Goal: Task Accomplishment & Management: Use online tool/utility

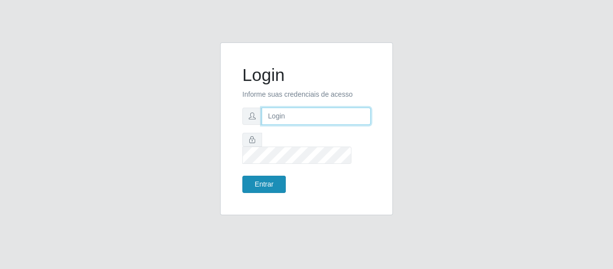
type input "[EMAIL_ADDRESS][DOMAIN_NAME]"
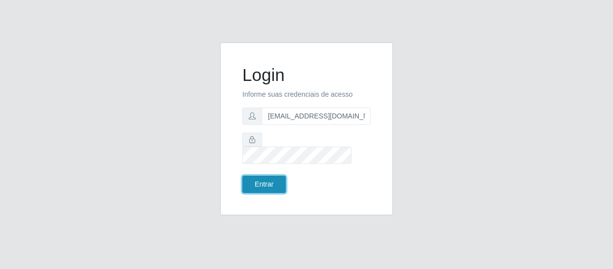
click at [273, 177] on button "Entrar" at bounding box center [263, 184] width 43 height 17
click at [272, 177] on button "Entrar" at bounding box center [263, 184] width 43 height 17
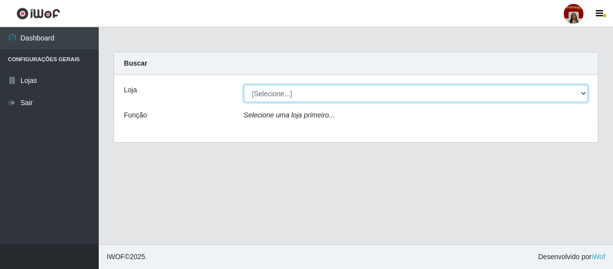
drag, startPoint x: 269, startPoint y: 90, endPoint x: 268, endPoint y: 96, distance: 5.9
click at [269, 90] on select "[Selecione...] Mar Vermelho - Loja 04" at bounding box center [416, 93] width 344 height 17
select select "251"
click at [244, 85] on select "[Selecione...] Mar Vermelho - Loja 04" at bounding box center [416, 93] width 344 height 17
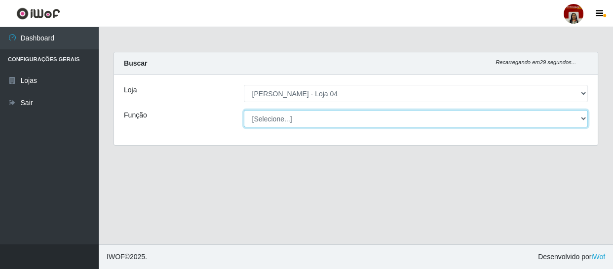
click at [270, 119] on select "[Selecione...] ASG ASG + ASG ++ Auxiliar de Depósito Auxiliar de Depósito + Aux…" at bounding box center [416, 118] width 344 height 17
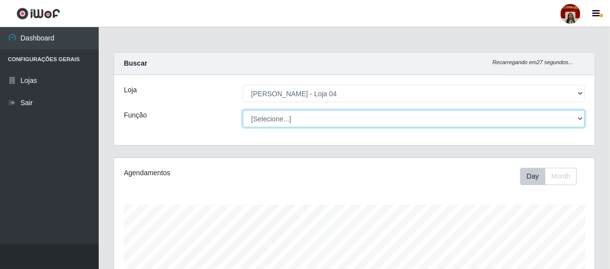
scroll to position [205, 481]
click at [243, 110] on select "[Selecione...] ASG ASG + ASG ++ Auxiliar de Depósito Auxiliar de Depósito + Aux…" at bounding box center [414, 118] width 342 height 17
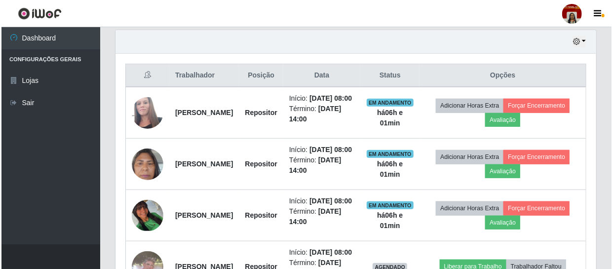
scroll to position [390, 0]
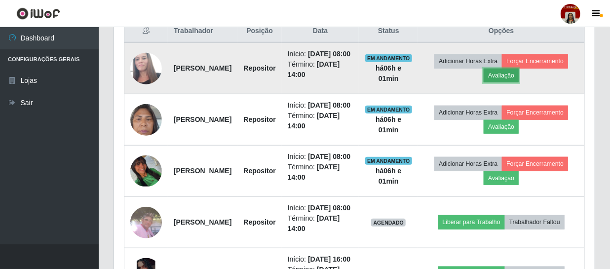
click at [519, 81] on button "Avaliação" at bounding box center [501, 76] width 35 height 14
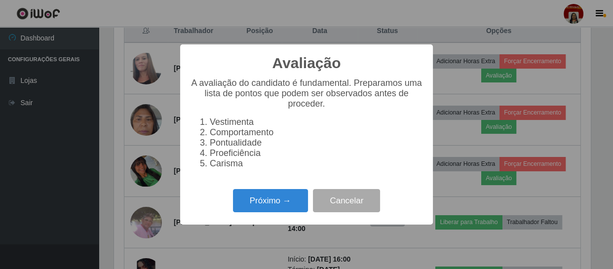
scroll to position [205, 476]
click at [280, 198] on button "Próximo →" at bounding box center [270, 200] width 75 height 23
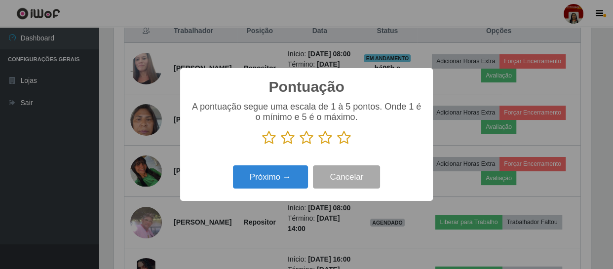
click at [350, 139] on p at bounding box center [306, 137] width 233 height 15
click at [347, 139] on icon at bounding box center [344, 137] width 14 height 15
click at [337, 145] on input "radio" at bounding box center [337, 145] width 0 height 0
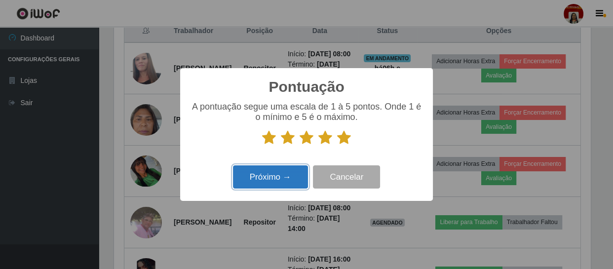
click at [239, 182] on button "Próximo →" at bounding box center [270, 176] width 75 height 23
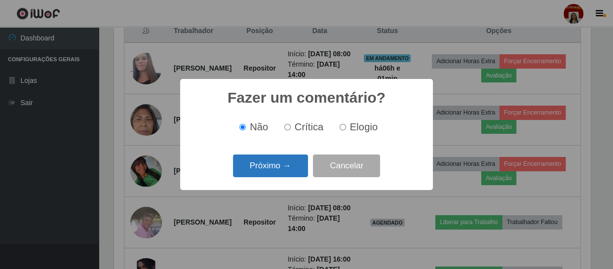
click at [272, 162] on button "Próximo →" at bounding box center [270, 165] width 75 height 23
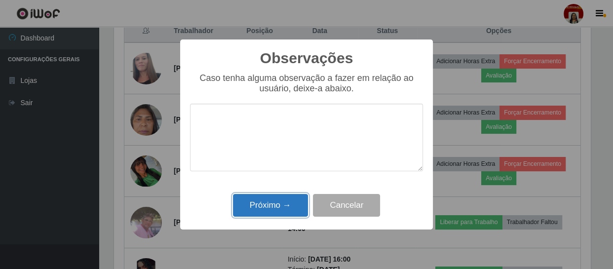
click at [270, 202] on button "Próximo →" at bounding box center [270, 205] width 75 height 23
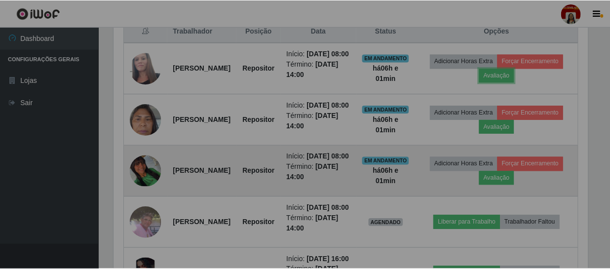
scroll to position [205, 481]
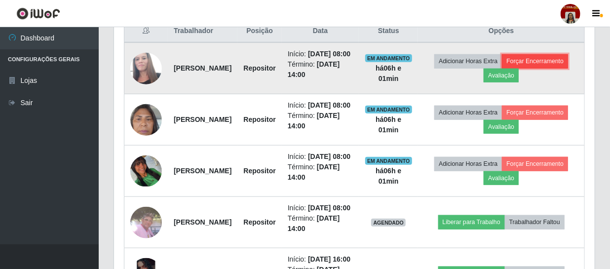
click at [510, 68] on button "Forçar Encerramento" at bounding box center [535, 61] width 66 height 14
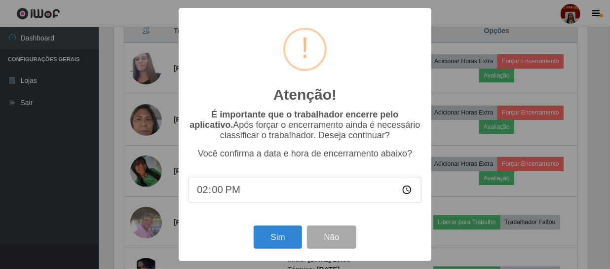
scroll to position [205, 476]
click at [286, 242] on button "Sim" at bounding box center [279, 237] width 48 height 23
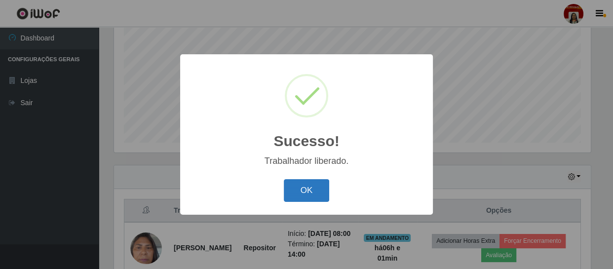
click at [301, 187] on button "OK" at bounding box center [307, 190] width 46 height 23
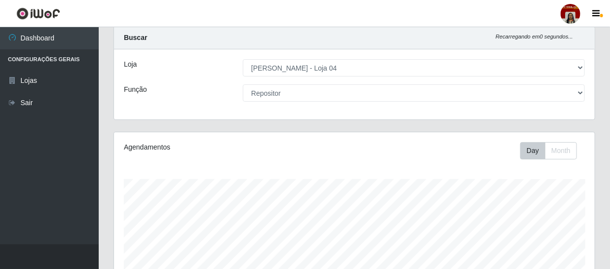
scroll to position [0, 0]
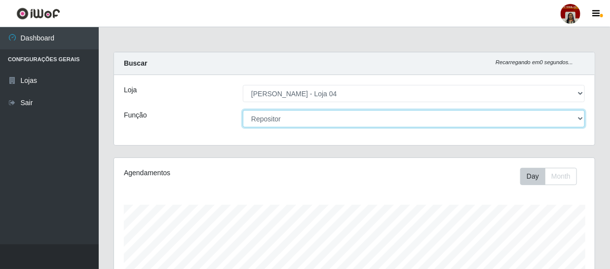
click at [330, 114] on select "[Selecione...] ASG ASG + ASG ++ Auxiliar de Depósito Auxiliar de Depósito + Aux…" at bounding box center [414, 118] width 342 height 17
click at [243, 110] on select "[Selecione...] ASG ASG + ASG ++ Auxiliar de Depósito Auxiliar de Depósito + Aux…" at bounding box center [414, 118] width 342 height 17
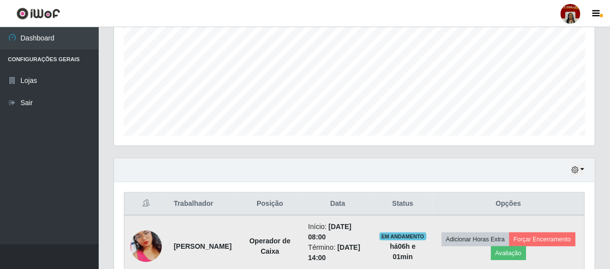
scroll to position [314, 0]
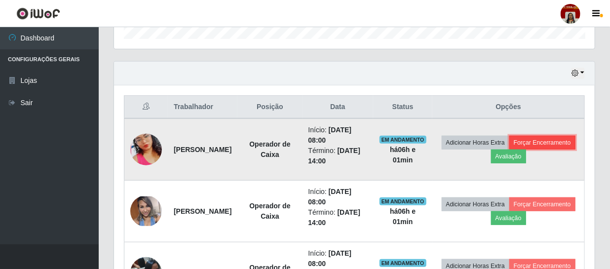
click at [517, 150] on button "Forçar Encerramento" at bounding box center [542, 143] width 66 height 14
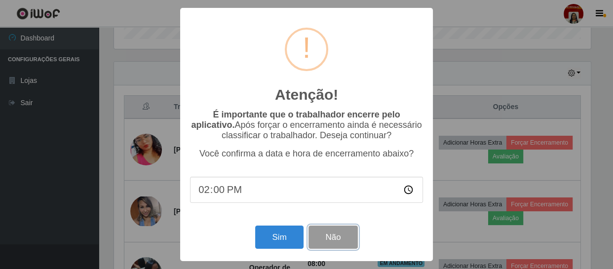
click at [354, 240] on button "Não" at bounding box center [332, 237] width 49 height 23
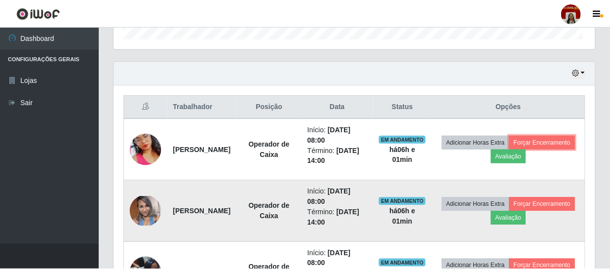
scroll to position [205, 481]
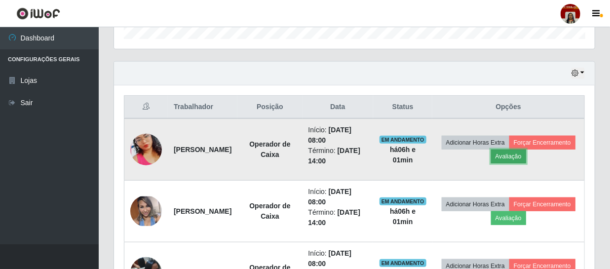
click at [526, 154] on button "Avaliação" at bounding box center [508, 157] width 35 height 14
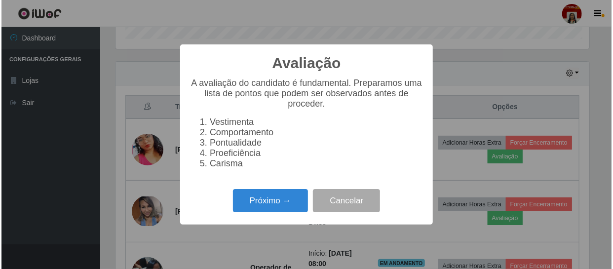
scroll to position [205, 476]
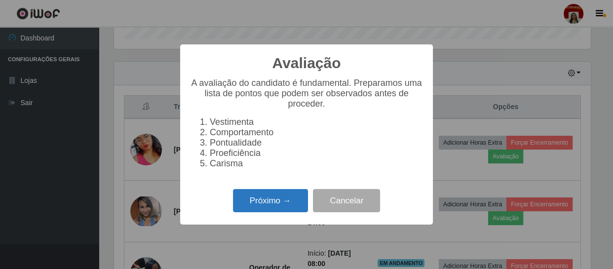
click at [286, 209] on button "Próximo →" at bounding box center [270, 200] width 75 height 23
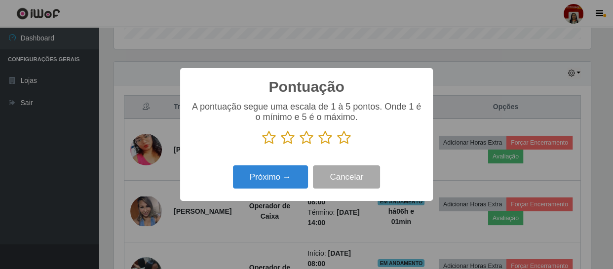
click at [343, 138] on icon at bounding box center [344, 137] width 14 height 15
click at [337, 145] on input "radio" at bounding box center [337, 145] width 0 height 0
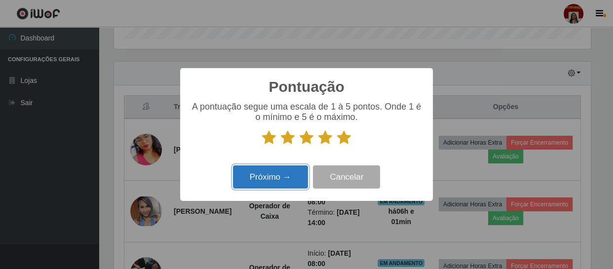
click at [291, 181] on button "Próximo →" at bounding box center [270, 176] width 75 height 23
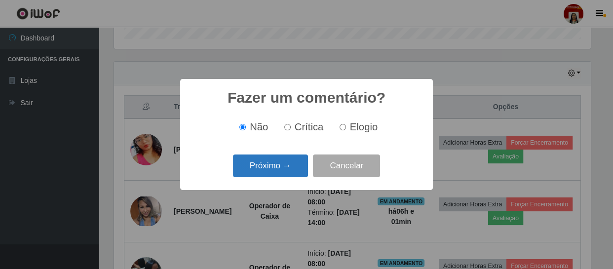
click at [297, 171] on button "Próximo →" at bounding box center [270, 165] width 75 height 23
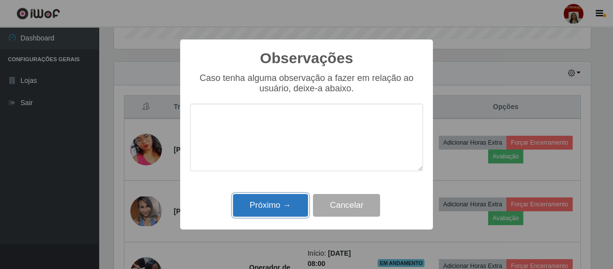
click at [292, 200] on button "Próximo →" at bounding box center [270, 205] width 75 height 23
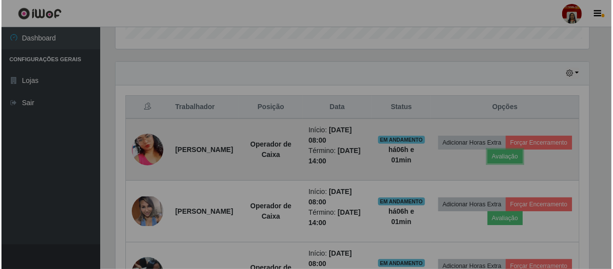
scroll to position [205, 481]
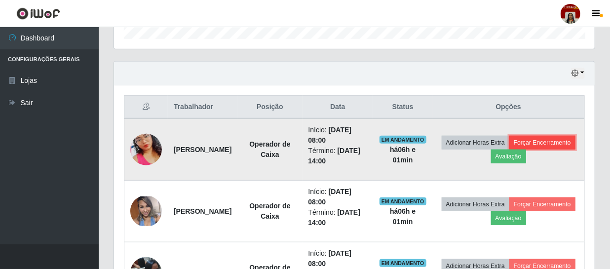
click at [509, 150] on button "Forçar Encerramento" at bounding box center [542, 143] width 66 height 14
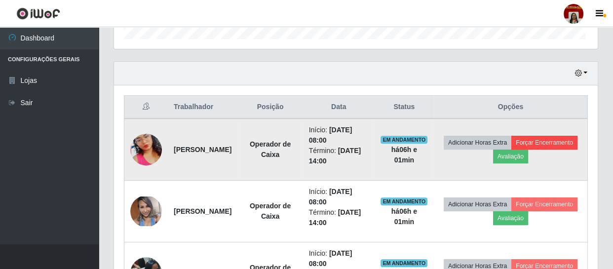
scroll to position [0, 0]
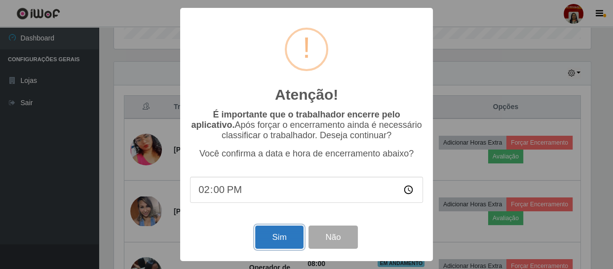
click at [291, 236] on button "Sim" at bounding box center [279, 237] width 48 height 23
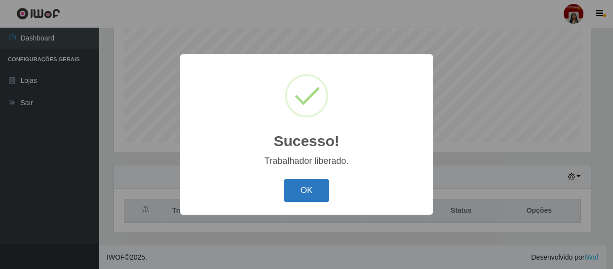
click at [317, 190] on button "OK" at bounding box center [307, 190] width 46 height 23
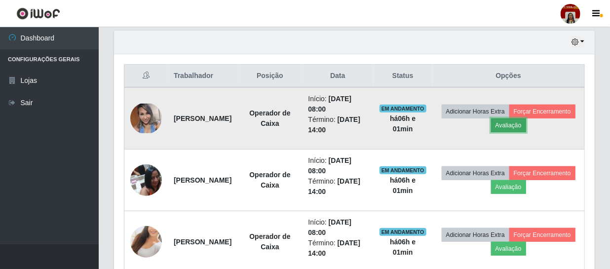
click at [526, 125] on button "Avaliação" at bounding box center [508, 125] width 35 height 14
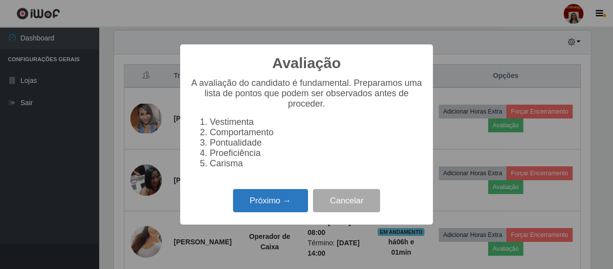
click at [279, 208] on button "Próximo →" at bounding box center [270, 200] width 75 height 23
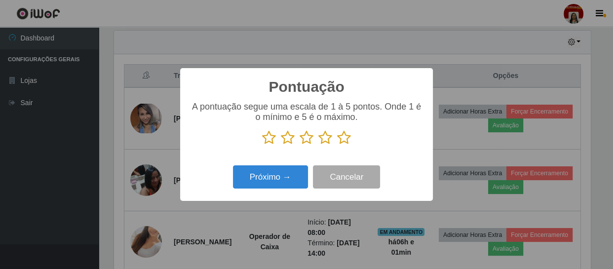
click at [346, 143] on icon at bounding box center [344, 137] width 14 height 15
click at [337, 145] on input "radio" at bounding box center [337, 145] width 0 height 0
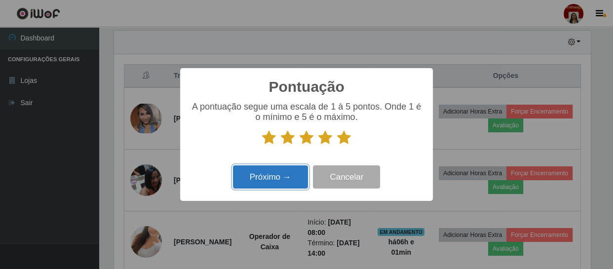
click at [282, 169] on button "Próximo →" at bounding box center [270, 176] width 75 height 23
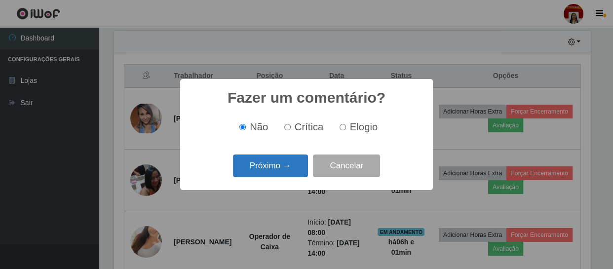
click at [301, 153] on div "Próximo → Cancelar" at bounding box center [306, 166] width 233 height 28
click at [294, 164] on button "Próximo →" at bounding box center [270, 165] width 75 height 23
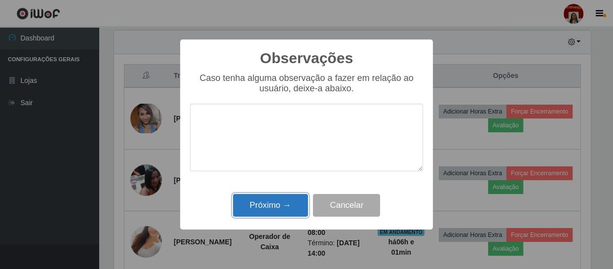
click at [282, 207] on button "Próximo →" at bounding box center [270, 205] width 75 height 23
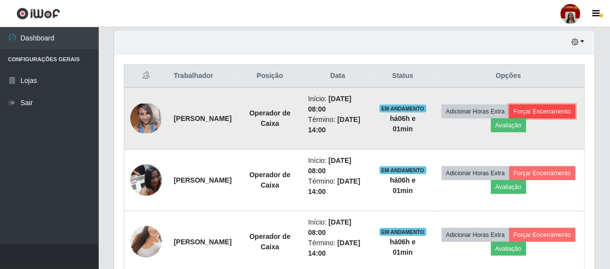
click at [509, 118] on button "Forçar Encerramento" at bounding box center [542, 112] width 66 height 14
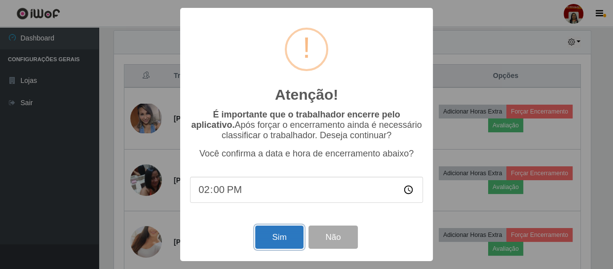
click at [281, 235] on button "Sim" at bounding box center [279, 237] width 48 height 23
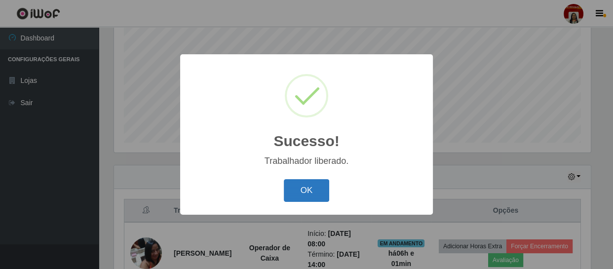
click at [304, 196] on button "OK" at bounding box center [307, 190] width 46 height 23
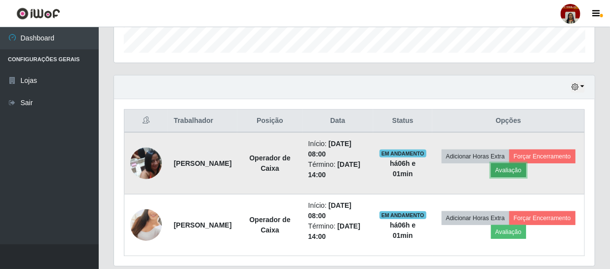
click at [526, 168] on button "Avaliação" at bounding box center [508, 170] width 35 height 14
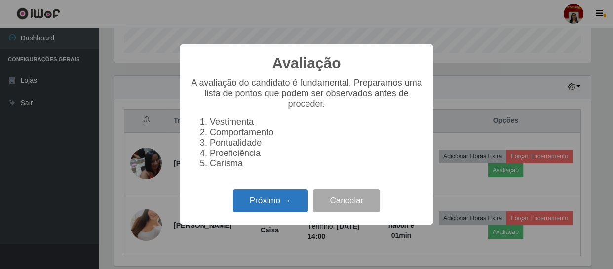
click at [258, 212] on button "Próximo →" at bounding box center [270, 200] width 75 height 23
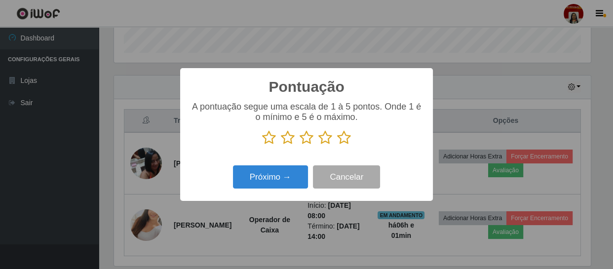
click at [341, 144] on icon at bounding box center [344, 137] width 14 height 15
click at [337, 145] on input "radio" at bounding box center [337, 145] width 0 height 0
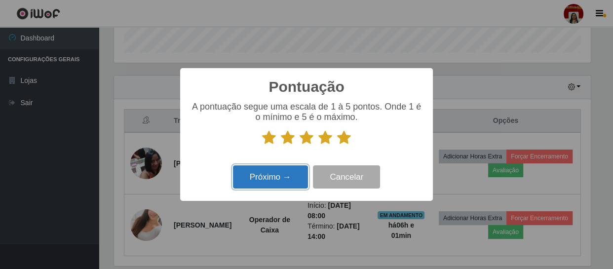
click at [273, 178] on button "Próximo →" at bounding box center [270, 176] width 75 height 23
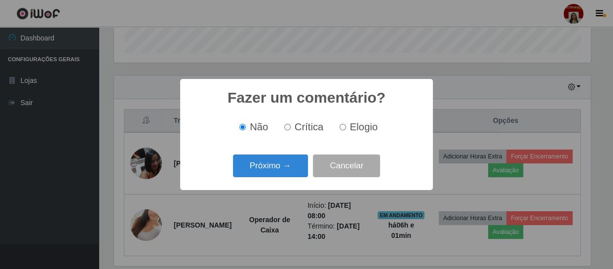
click at [274, 178] on button "Próximo →" at bounding box center [270, 165] width 75 height 23
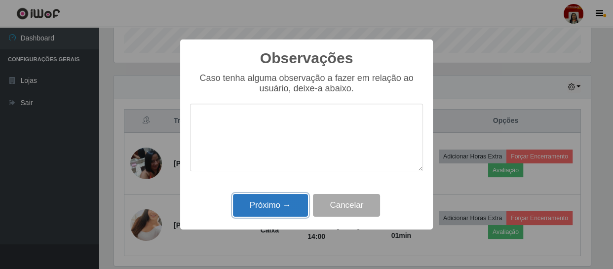
click at [282, 196] on button "Próximo →" at bounding box center [270, 205] width 75 height 23
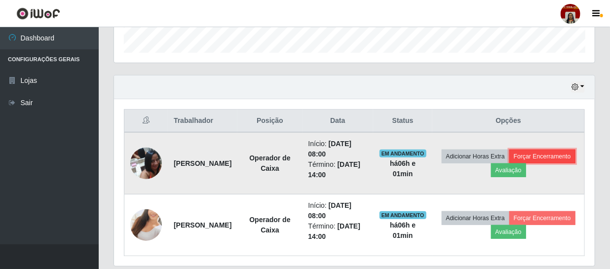
click at [509, 163] on button "Forçar Encerramento" at bounding box center [542, 157] width 66 height 14
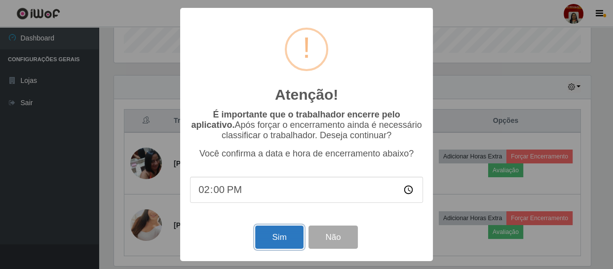
click at [265, 230] on button "Sim" at bounding box center [279, 237] width 48 height 23
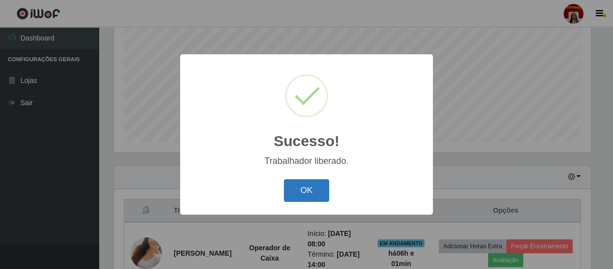
click at [302, 194] on button "OK" at bounding box center [307, 190] width 46 height 23
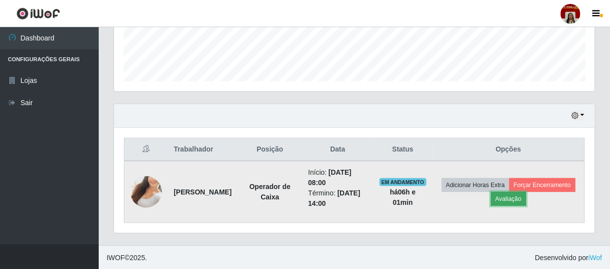
click at [526, 199] on button "Avaliação" at bounding box center [508, 199] width 35 height 14
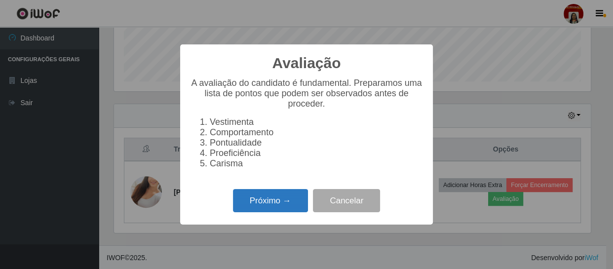
click at [276, 209] on button "Próximo →" at bounding box center [270, 200] width 75 height 23
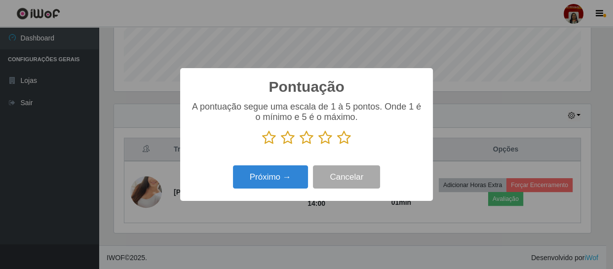
click at [341, 139] on icon at bounding box center [344, 137] width 14 height 15
click at [337, 145] on input "radio" at bounding box center [337, 145] width 0 height 0
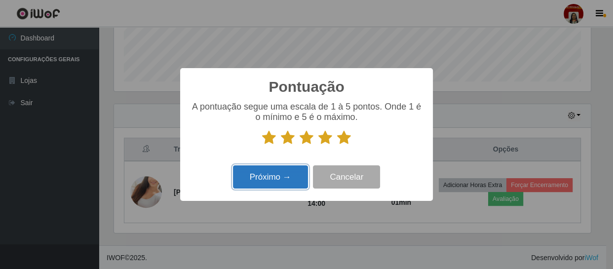
click at [283, 171] on button "Próximo →" at bounding box center [270, 176] width 75 height 23
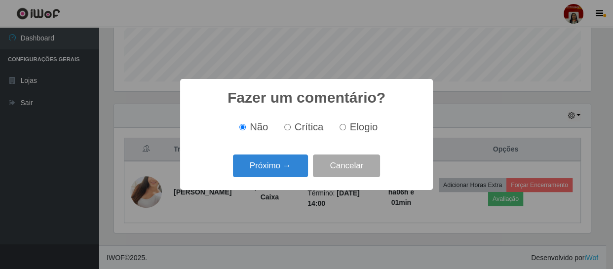
click at [283, 171] on button "Próximo →" at bounding box center [270, 165] width 75 height 23
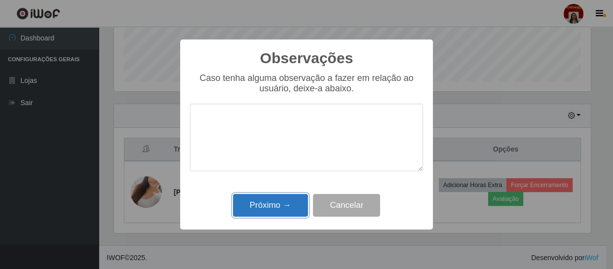
click at [286, 202] on button "Próximo →" at bounding box center [270, 205] width 75 height 23
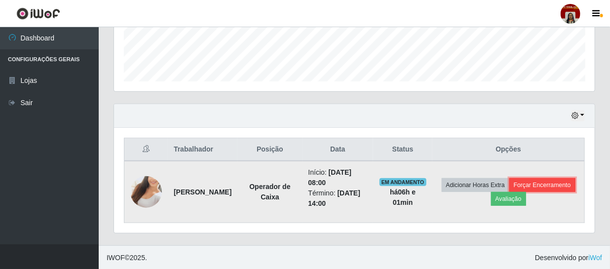
click at [509, 192] on button "Forçar Encerramento" at bounding box center [542, 185] width 66 height 14
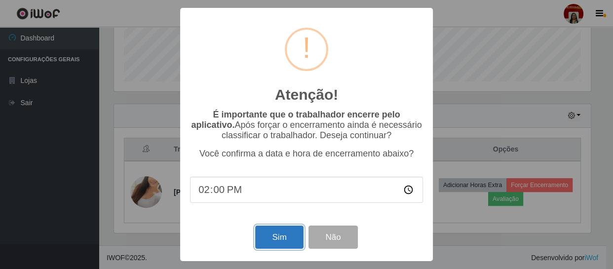
click at [265, 239] on button "Sim" at bounding box center [279, 237] width 48 height 23
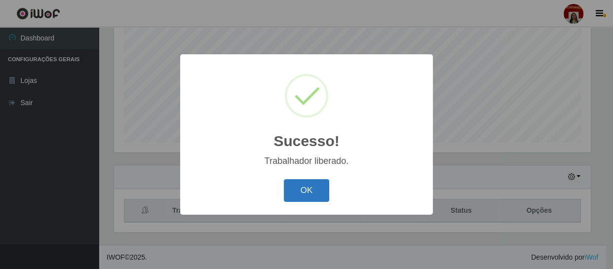
click at [312, 189] on button "OK" at bounding box center [307, 190] width 46 height 23
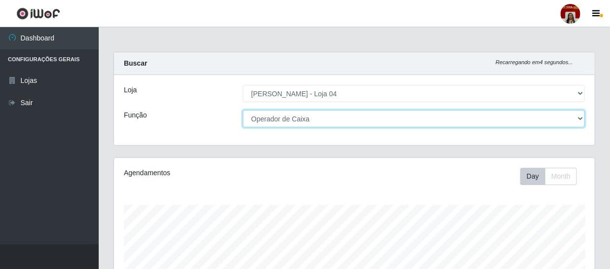
click at [306, 117] on select "[Selecione...] ASG ASG + ASG ++ Auxiliar de Depósito Auxiliar de Depósito + Aux…" at bounding box center [414, 118] width 342 height 17
select select "24"
click at [243, 110] on select "[Selecione...] ASG ASG + ASG ++ Auxiliar de Depósito Auxiliar de Depósito + Aux…" at bounding box center [414, 118] width 342 height 17
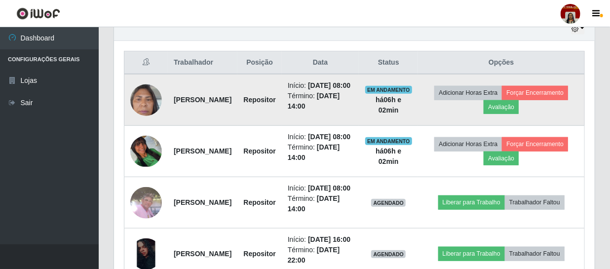
scroll to position [359, 0]
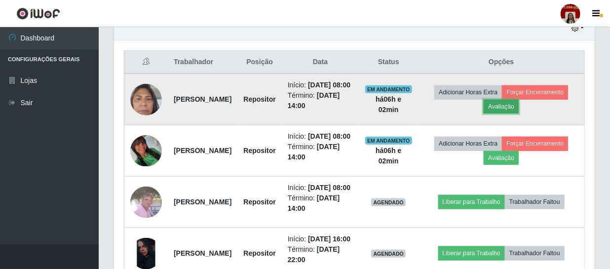
click at [519, 107] on button "Avaliação" at bounding box center [501, 107] width 35 height 14
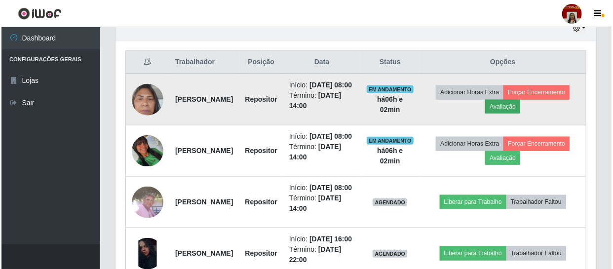
scroll to position [205, 476]
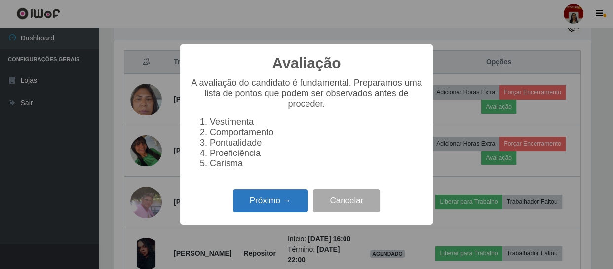
click at [288, 208] on button "Próximo →" at bounding box center [270, 200] width 75 height 23
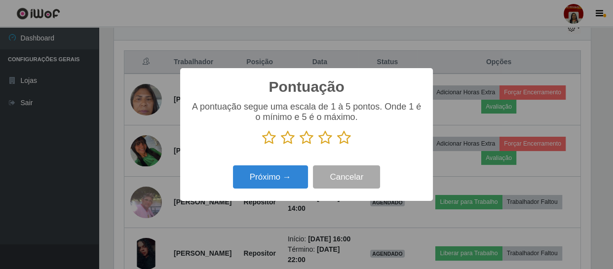
scroll to position [493310, 493038]
click at [342, 135] on icon at bounding box center [344, 137] width 14 height 15
click at [337, 145] on input "radio" at bounding box center [337, 145] width 0 height 0
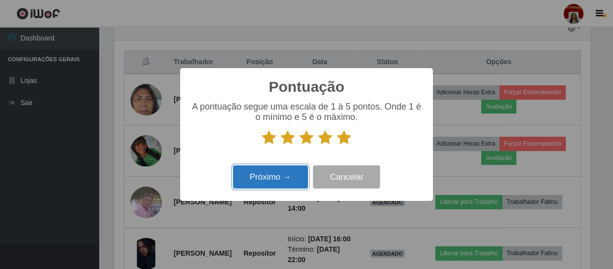
click at [295, 182] on button "Próximo →" at bounding box center [270, 176] width 75 height 23
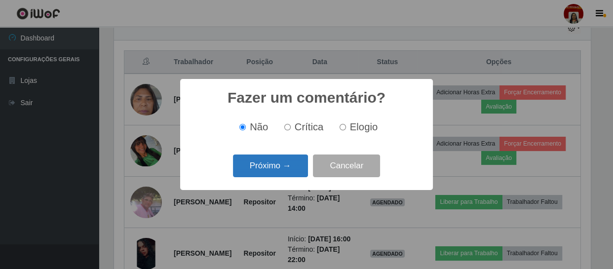
click at [293, 173] on button "Próximo →" at bounding box center [270, 165] width 75 height 23
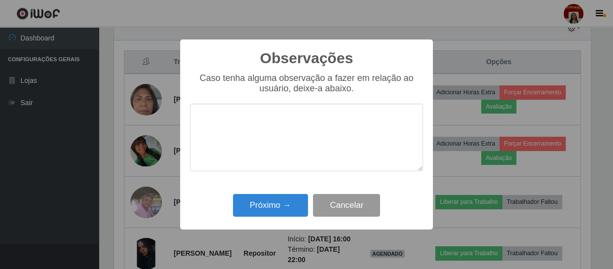
drag, startPoint x: 276, startPoint y: 221, endPoint x: 323, endPoint y: 195, distance: 53.3
click at [282, 220] on div "Observações × Caso tenha alguma observação a fazer em relação ao usuário, deixe…" at bounding box center [306, 134] width 253 height 190
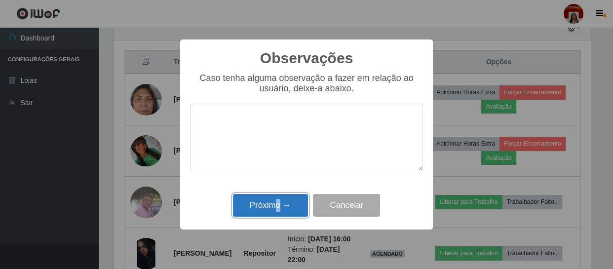
click at [282, 200] on button "Próximo →" at bounding box center [270, 205] width 75 height 23
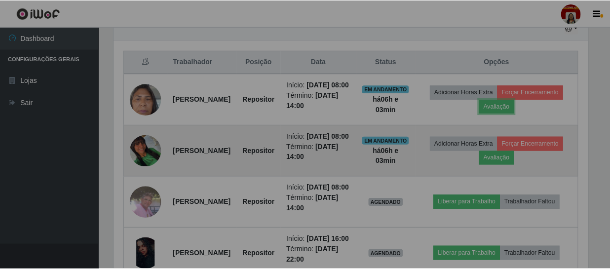
scroll to position [205, 481]
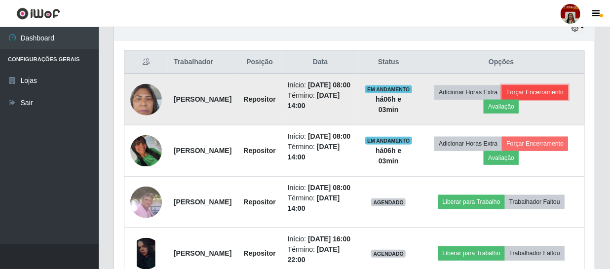
click at [502, 99] on button "Forçar Encerramento" at bounding box center [535, 92] width 66 height 14
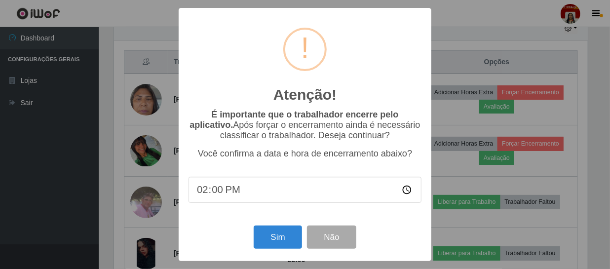
scroll to position [205, 476]
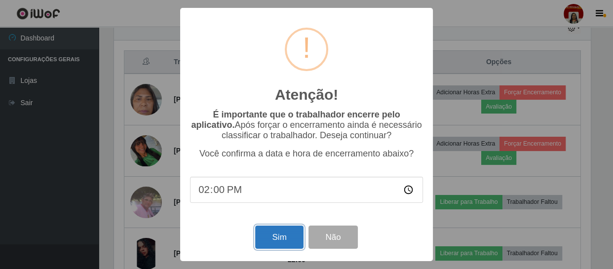
click at [300, 230] on button "Sim" at bounding box center [279, 237] width 48 height 23
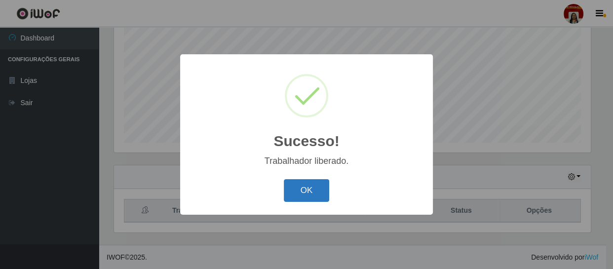
click at [317, 185] on button "OK" at bounding box center [307, 190] width 46 height 23
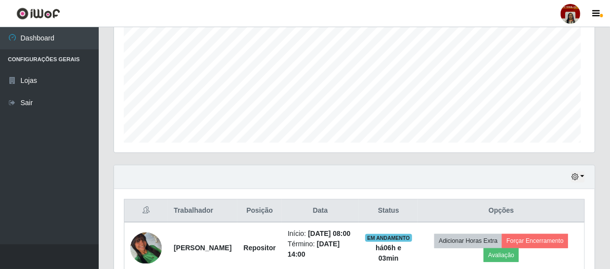
scroll to position [205, 481]
